Goal: Task Accomplishment & Management: Manage account settings

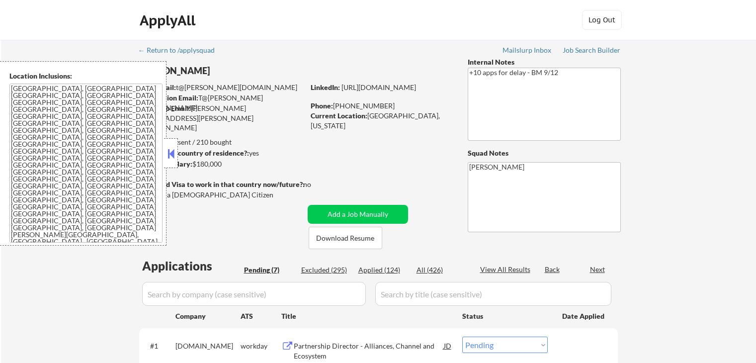
select select ""pending""
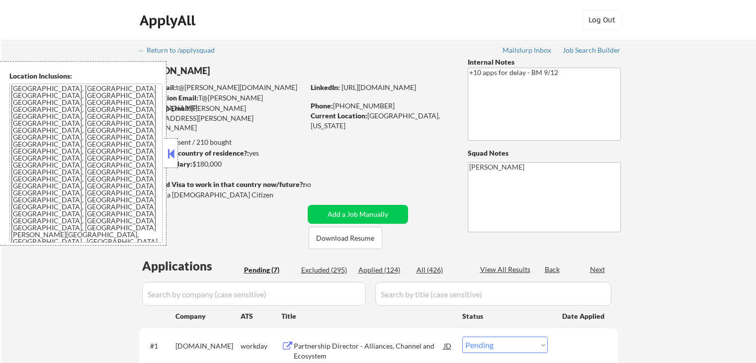
select select ""pending""
click at [170, 155] on button at bounding box center [170, 153] width 11 height 15
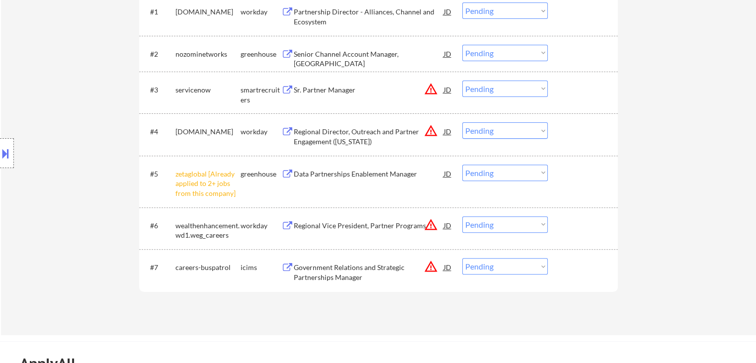
scroll to position [348, 0]
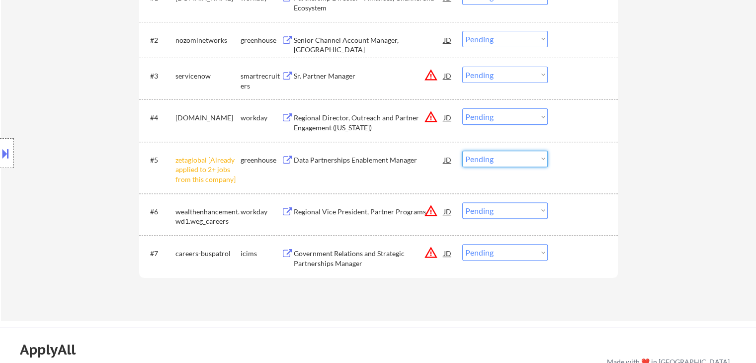
click at [501, 160] on select "Choose an option... Pending Applied Excluded (Questions) Excluded (Expired) Exc…" at bounding box center [504, 159] width 85 height 16
click at [462, 151] on select "Choose an option... Pending Applied Excluded (Questions) Excluded (Expired) Exc…" at bounding box center [504, 159] width 85 height 16
select select ""pending""
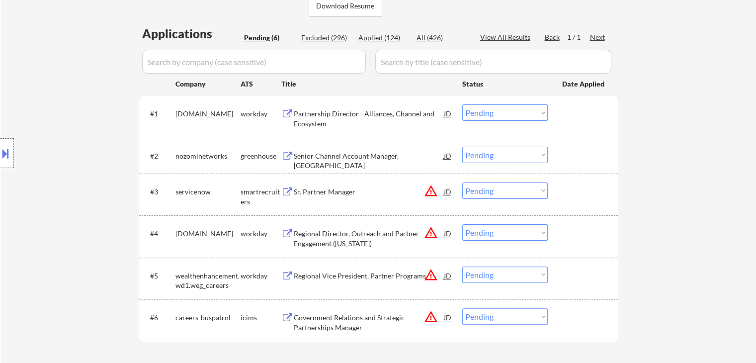
scroll to position [248, 0]
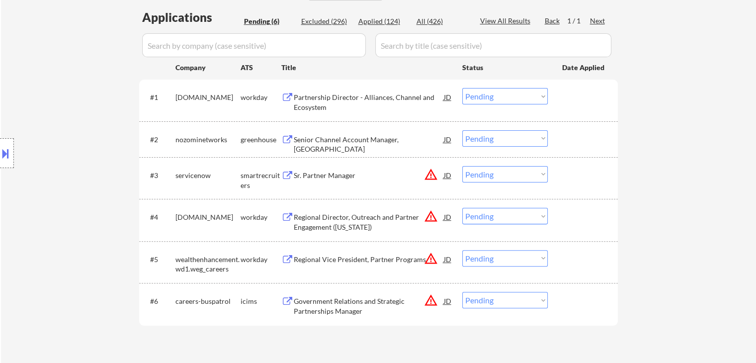
click at [357, 138] on div "Senior Channel Account Manager, [GEOGRAPHIC_DATA]" at bounding box center [369, 144] width 150 height 19
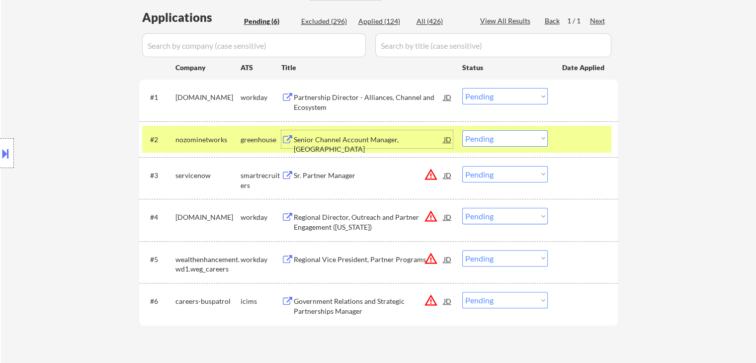
click at [477, 137] on select "Choose an option... Pending Applied Excluded (Questions) Excluded (Expired) Exc…" at bounding box center [504, 138] width 85 height 16
click at [462, 130] on select "Choose an option... Pending Applied Excluded (Questions) Excluded (Expired) Exc…" at bounding box center [504, 138] width 85 height 16
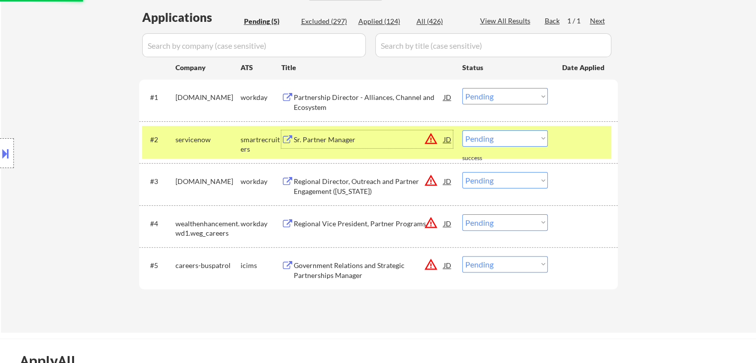
click at [340, 139] on div "Sr. Partner Manager" at bounding box center [369, 140] width 150 height 10
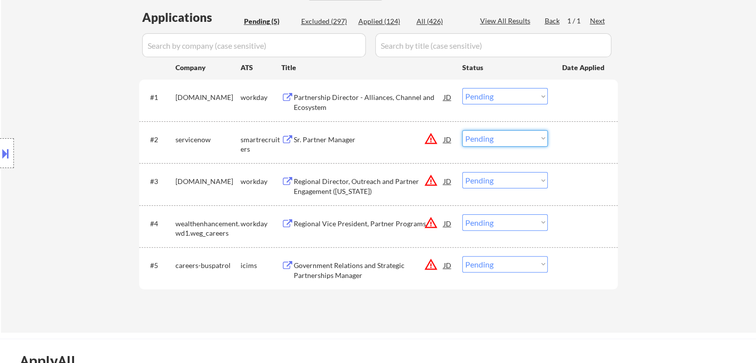
click at [483, 140] on select "Choose an option... Pending Applied Excluded (Questions) Excluded (Expired) Exc…" at bounding box center [504, 138] width 85 height 16
click at [462, 130] on select "Choose an option... Pending Applied Excluded (Questions) Excluded (Expired) Exc…" at bounding box center [504, 138] width 85 height 16
select select ""pending""
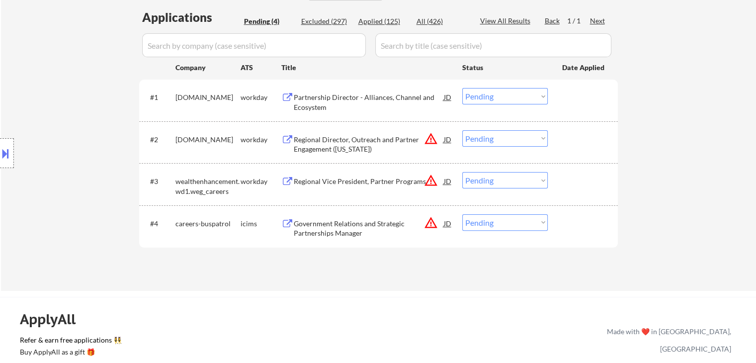
click at [361, 95] on div "Partnership Director - Alliances, Channel and Ecosystem" at bounding box center [369, 101] width 150 height 19
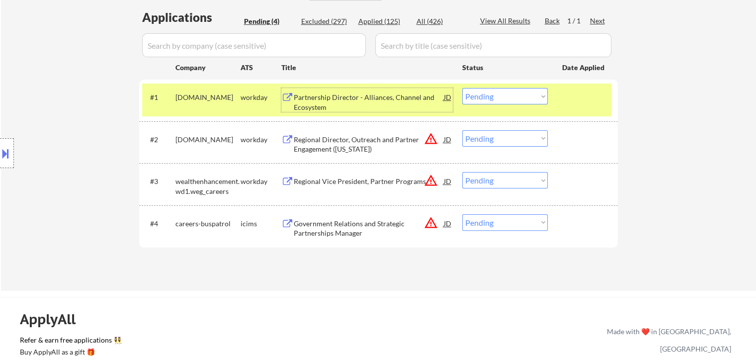
click at [485, 97] on select "Choose an option... Pending Applied Excluded (Questions) Excluded (Expired) Exc…" at bounding box center [504, 96] width 85 height 16
click at [462, 88] on select "Choose an option... Pending Applied Excluded (Questions) Excluded (Expired) Exc…" at bounding box center [504, 96] width 85 height 16
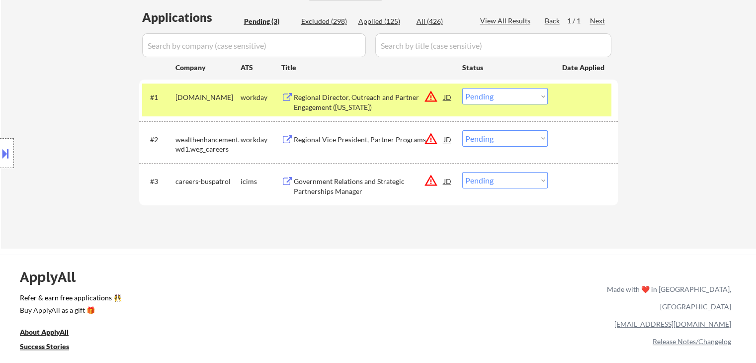
click at [0, 160] on button at bounding box center [5, 153] width 11 height 16
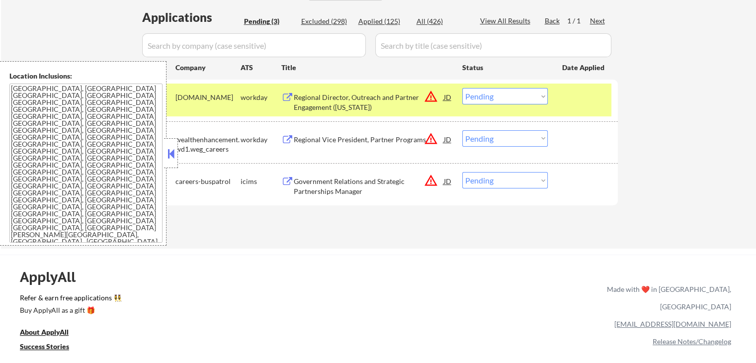
click at [512, 97] on select "Choose an option... Pending Applied Excluded (Questions) Excluded (Expired) Exc…" at bounding box center [504, 96] width 85 height 16
click at [462, 88] on select "Choose an option... Pending Applied Excluded (Questions) Excluded (Expired) Exc…" at bounding box center [504, 96] width 85 height 16
click at [171, 153] on button at bounding box center [170, 153] width 11 height 15
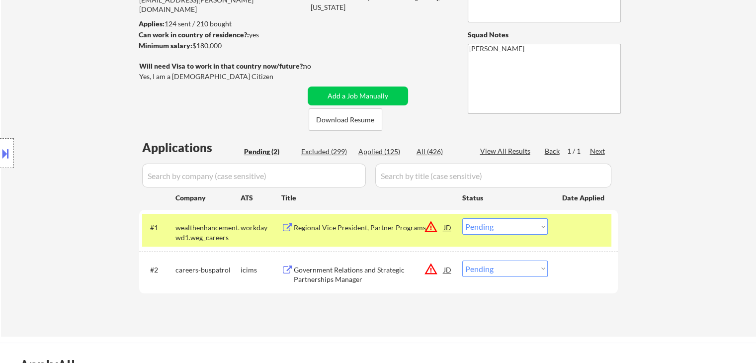
scroll to position [199, 0]
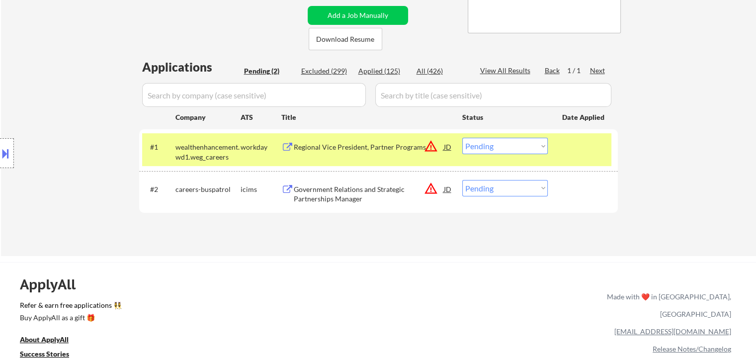
click at [353, 146] on div "Regional Vice President, Partner Programs" at bounding box center [369, 147] width 150 height 10
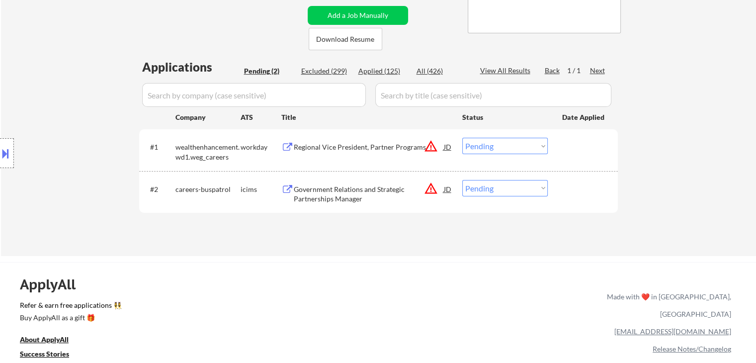
click at [1, 158] on button at bounding box center [5, 153] width 11 height 16
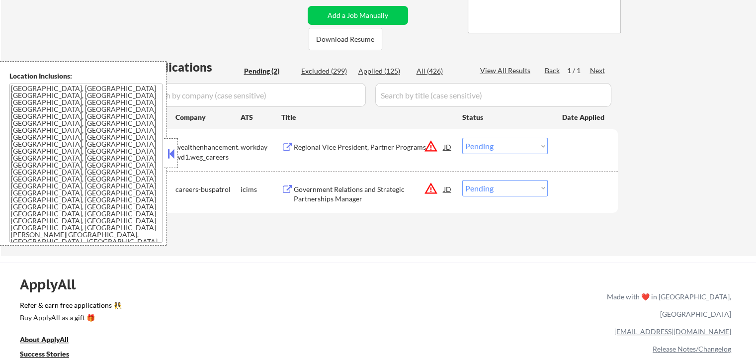
click at [165, 156] on button at bounding box center [170, 153] width 11 height 15
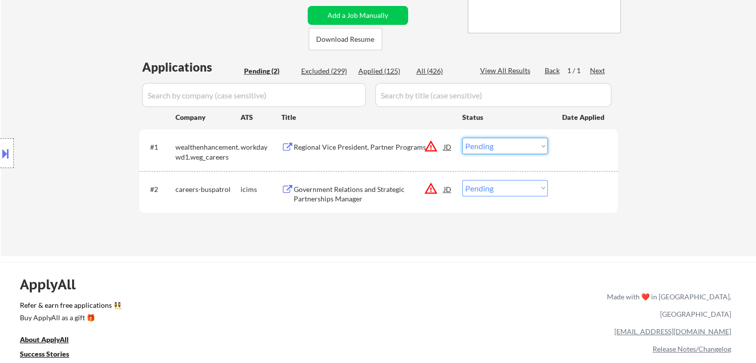
click at [483, 143] on select "Choose an option... Pending Applied Excluded (Questions) Excluded (Expired) Exc…" at bounding box center [504, 146] width 85 height 16
click at [462, 138] on select "Choose an option... Pending Applied Excluded (Questions) Excluded (Expired) Exc…" at bounding box center [504, 146] width 85 height 16
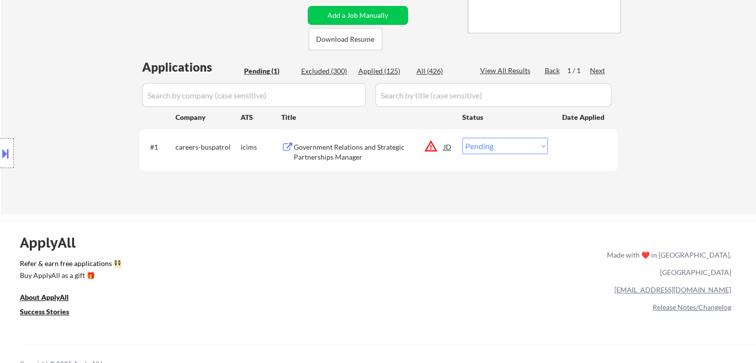
click at [331, 149] on div "Government Relations and Strategic Partnerships Manager" at bounding box center [369, 151] width 150 height 19
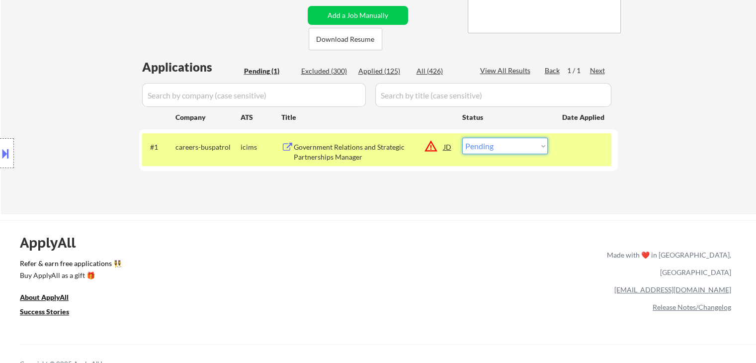
click at [488, 145] on select "Choose an option... Pending Applied Excluded (Questions) Excluded (Expired) Exc…" at bounding box center [504, 146] width 85 height 16
click at [462, 138] on select "Choose an option... Pending Applied Excluded (Questions) Excluded (Expired) Exc…" at bounding box center [504, 146] width 85 height 16
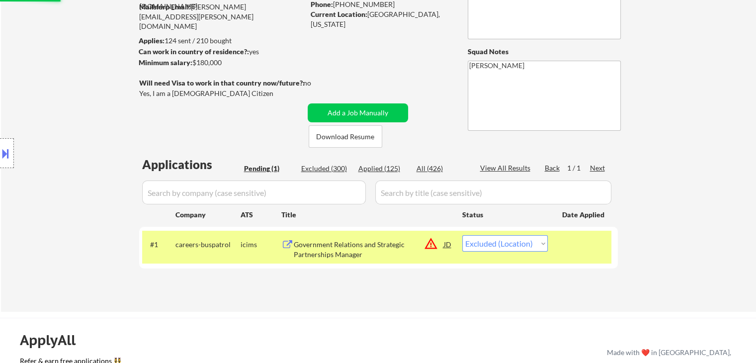
scroll to position [99, 0]
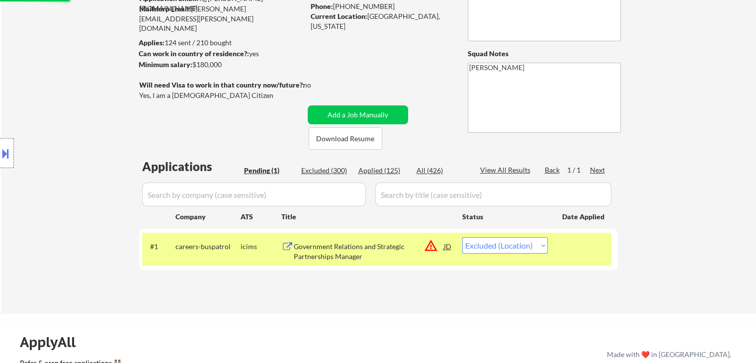
click at [376, 169] on div "Applied (125)" at bounding box center [383, 170] width 50 height 10
select select ""applied""
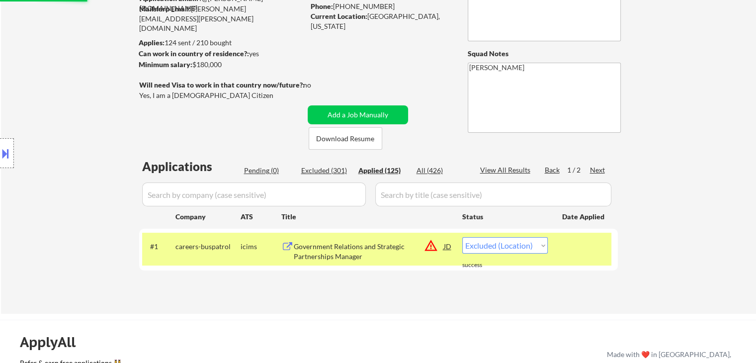
select select ""applied""
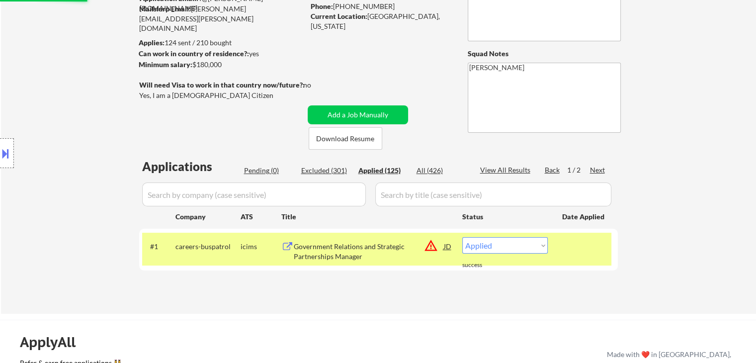
select select ""applied""
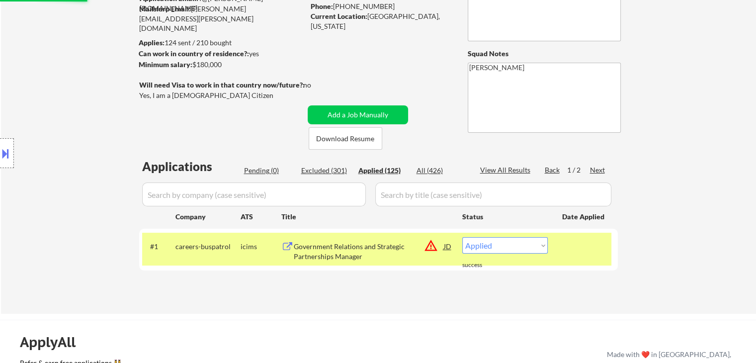
select select ""applied""
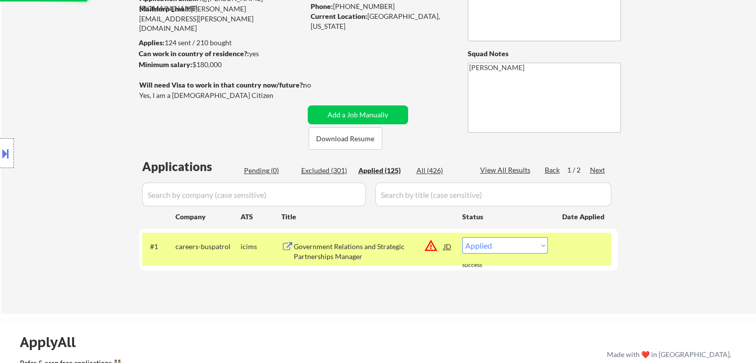
select select ""applied""
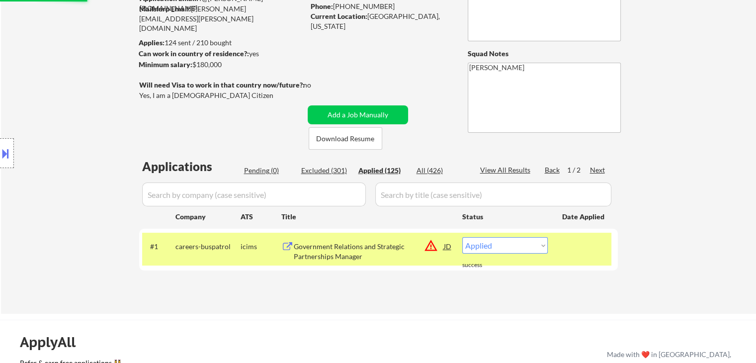
select select ""applied""
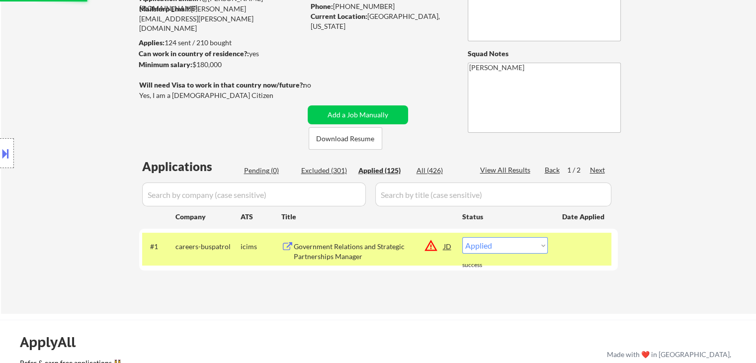
select select ""applied""
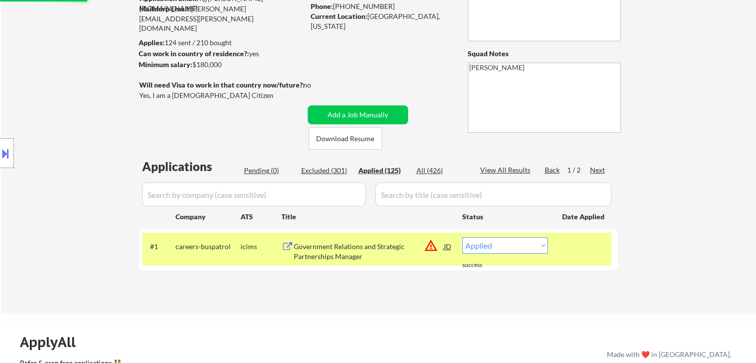
select select ""applied""
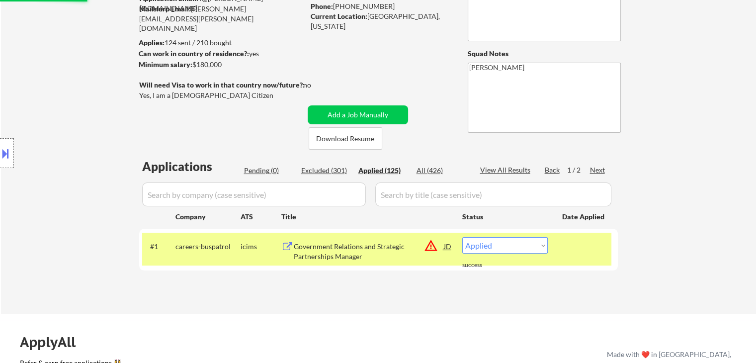
select select ""applied""
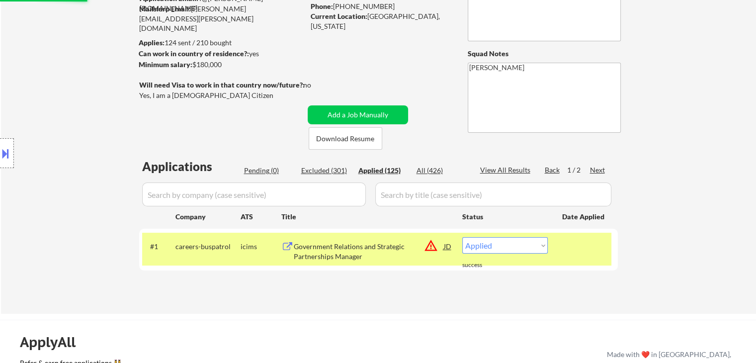
select select ""applied""
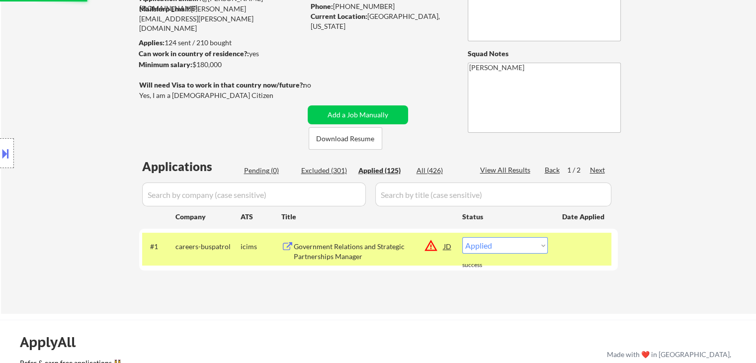
select select ""applied""
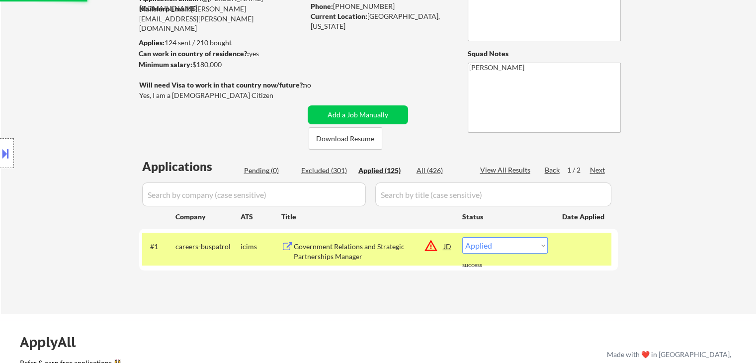
select select ""applied""
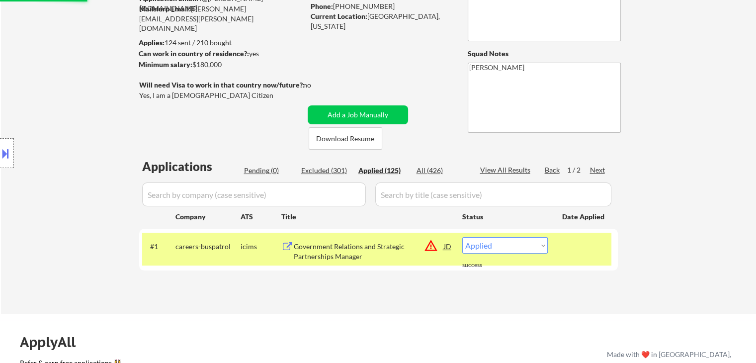
select select ""applied""
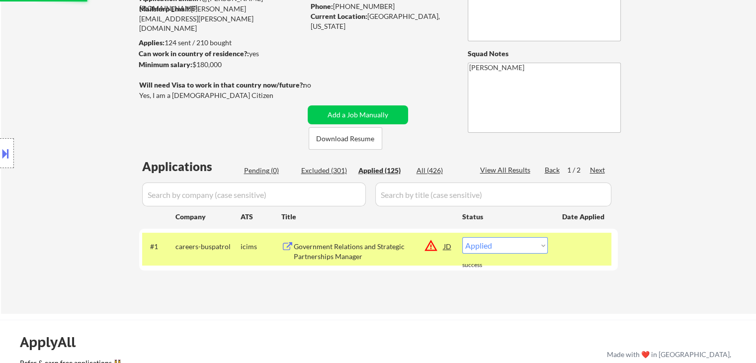
select select ""applied""
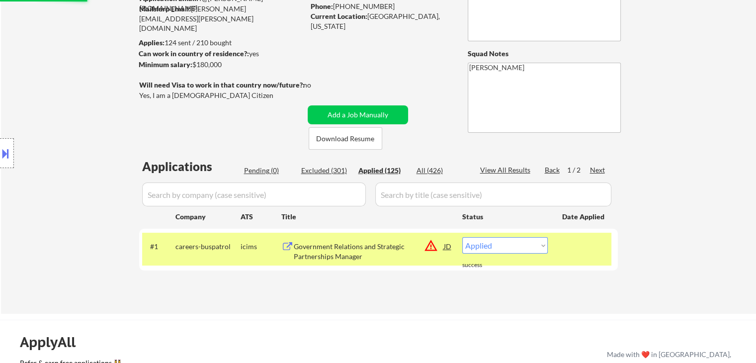
select select ""applied""
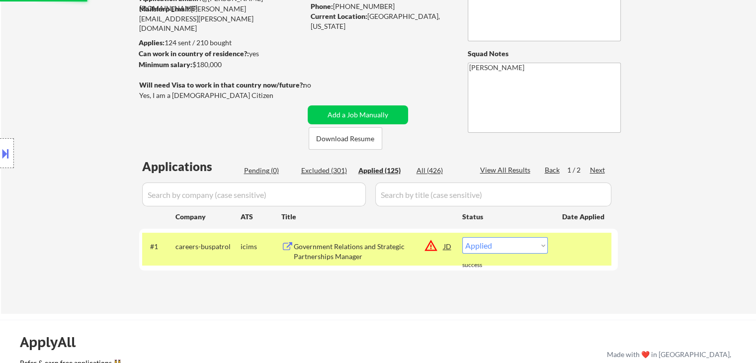
select select ""applied""
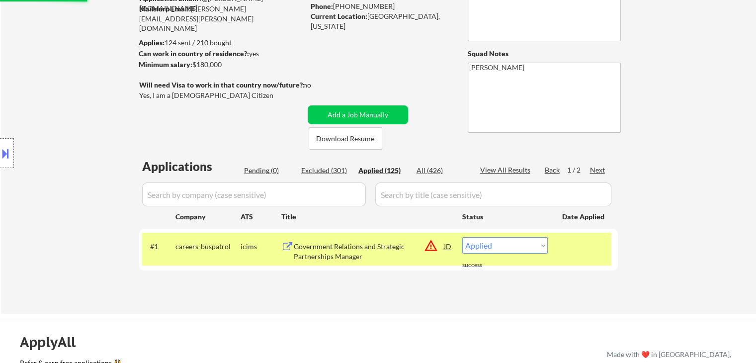
select select ""applied""
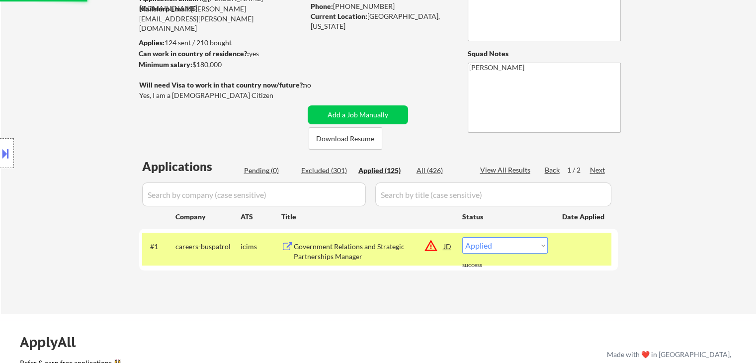
select select ""applied""
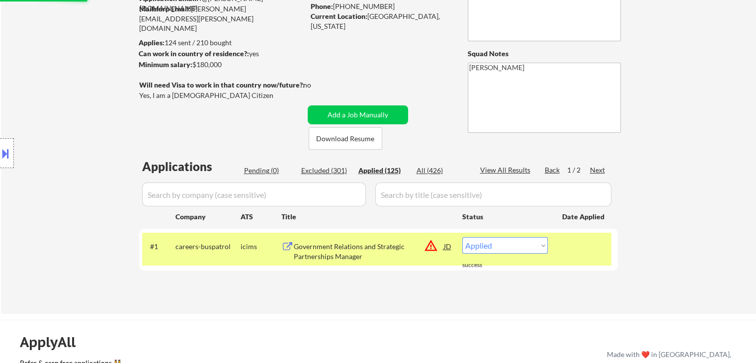
select select ""applied""
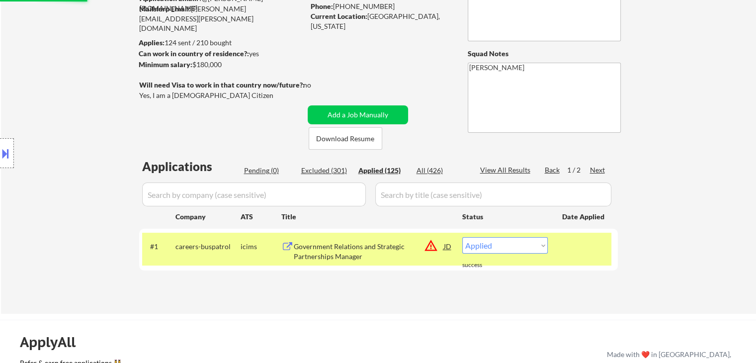
select select ""applied""
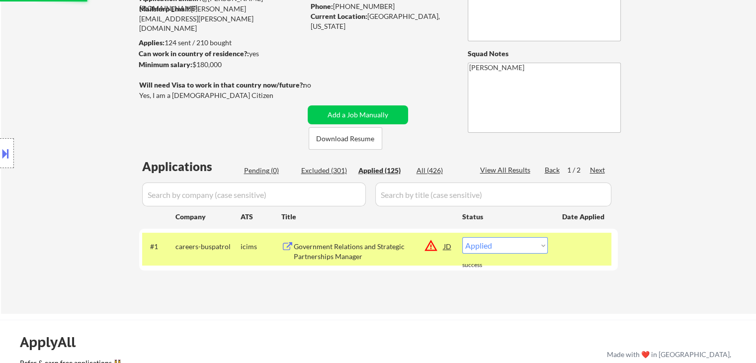
select select ""applied""
